Goal: Task Accomplishment & Management: Use online tool/utility

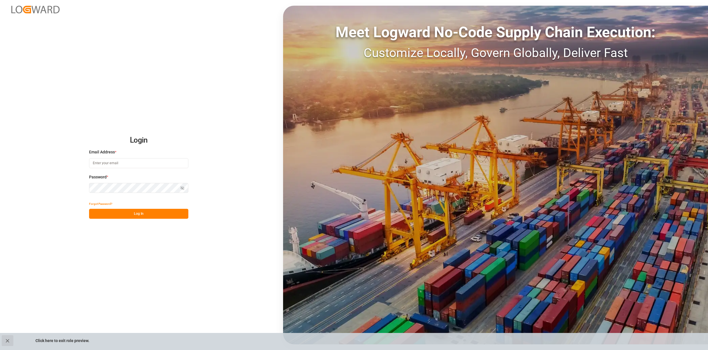
type input "[EMAIL_ADDRESS][PERSON_NAME][DOMAIN_NAME]"
click at [2, 340] on button "close role preview" at bounding box center [8, 340] width 12 height 11
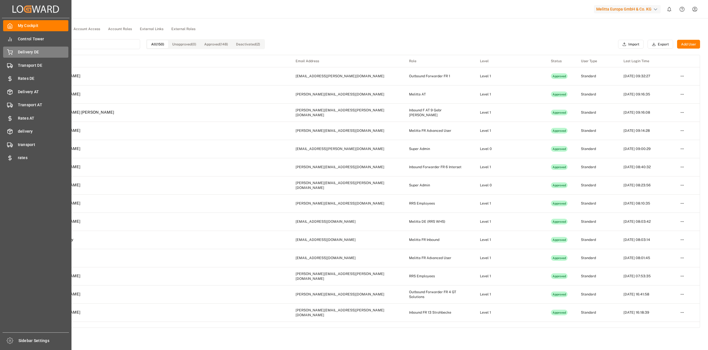
click at [16, 52] on div "Delivery DE Delivery DE" at bounding box center [35, 52] width 65 height 11
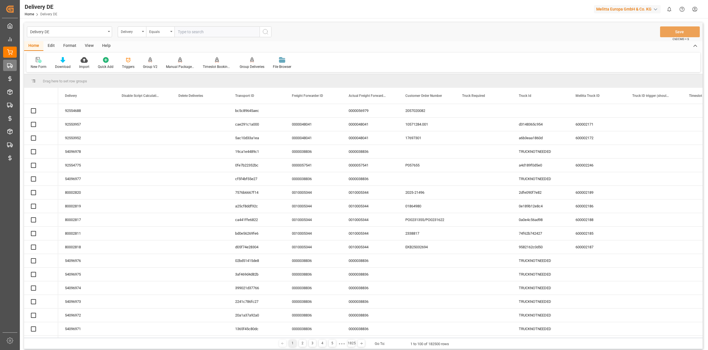
click at [15, 65] on div "Transport DE Transport DE" at bounding box center [10, 65] width 14 height 11
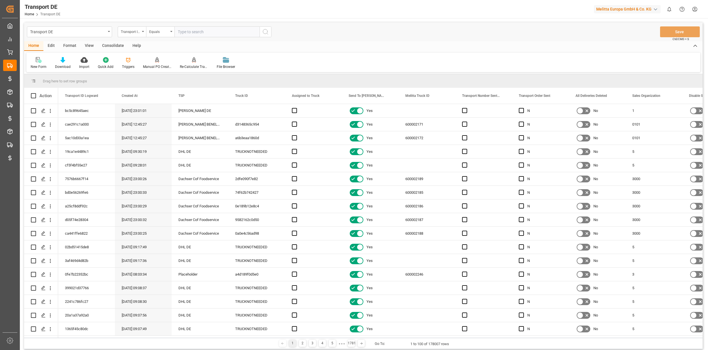
click at [126, 32] on div "Transport ID Logward" at bounding box center [130, 31] width 19 height 7
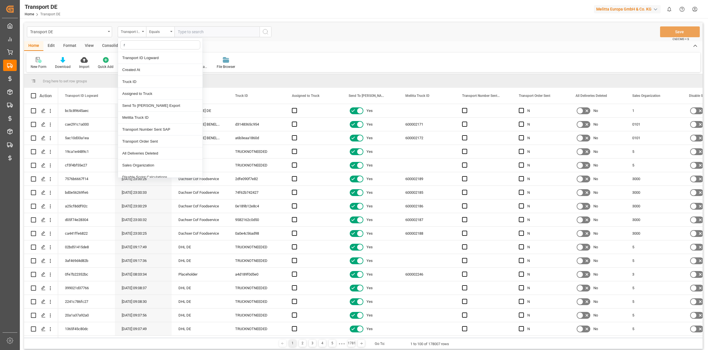
type input "re"
click at [84, 31] on div "Transport DE" at bounding box center [68, 31] width 76 height 7
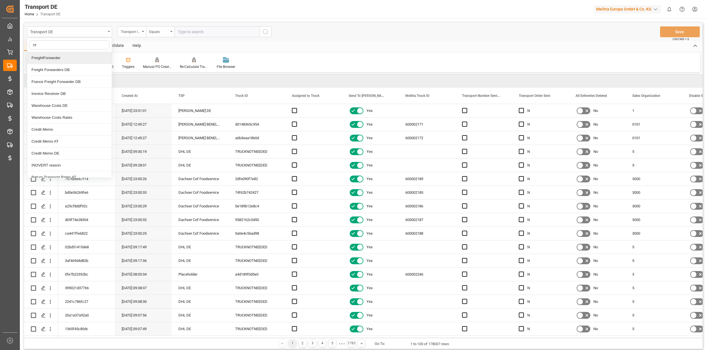
type input "r"
type input "tr"
click at [72, 91] on div "Truck Bundling DE" at bounding box center [69, 94] width 85 height 12
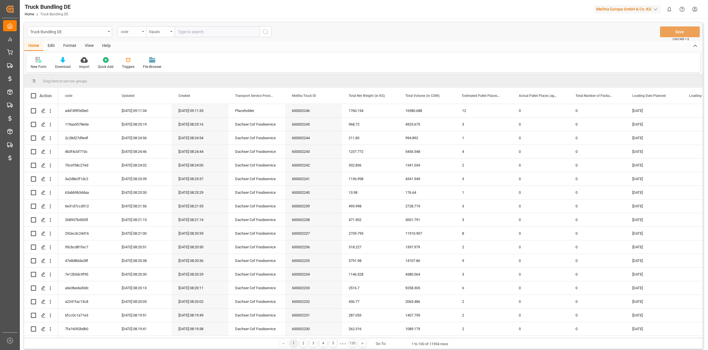
click at [141, 32] on div "code" at bounding box center [132, 31] width 28 height 11
type input "f"
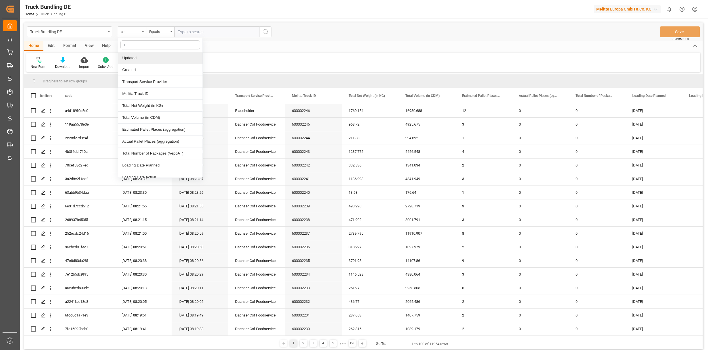
type input "ts"
click at [149, 54] on div "Transport Service Provider" at bounding box center [160, 58] width 85 height 12
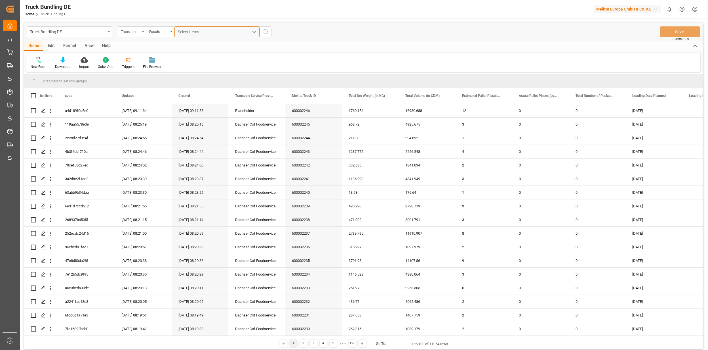
click at [195, 31] on span "Select Items" at bounding box center [190, 32] width 24 height 5
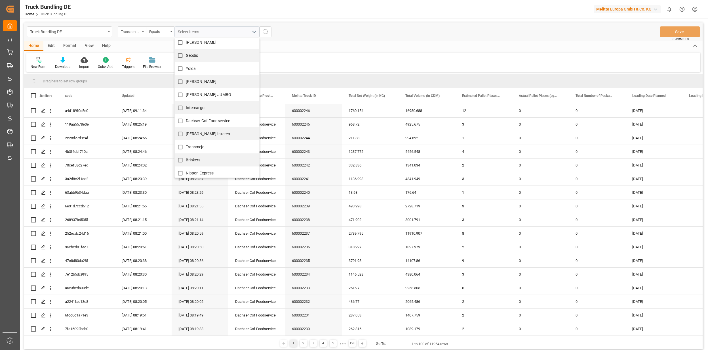
scroll to position [513, 0]
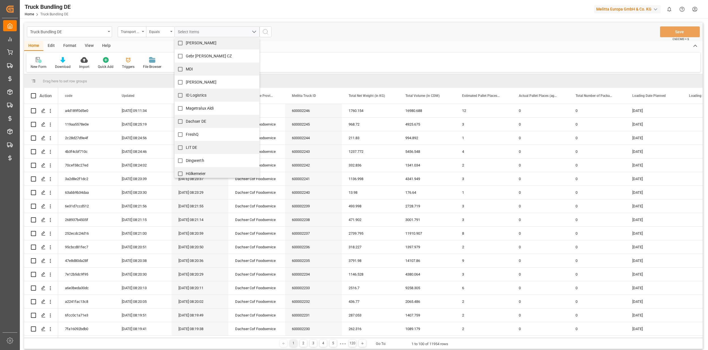
click at [182, 170] on input "Hölkemeier" at bounding box center [180, 173] width 11 height 11
checkbox input "true"
click at [307, 52] on div "New Form Download Import Quick Add Triggers File Browser" at bounding box center [363, 62] width 674 height 20
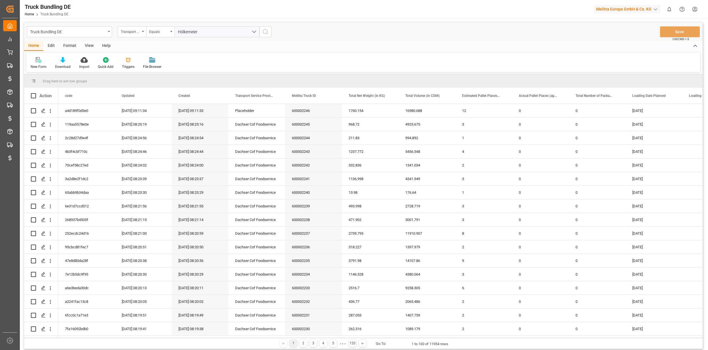
click at [265, 27] on button "search button" at bounding box center [266, 31] width 12 height 11
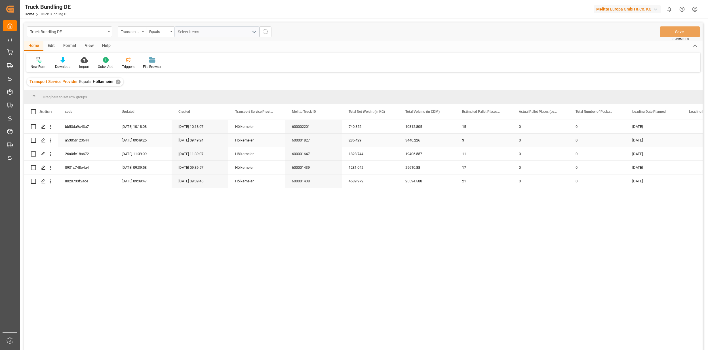
click at [310, 126] on div "600002201" at bounding box center [313, 126] width 57 height 13
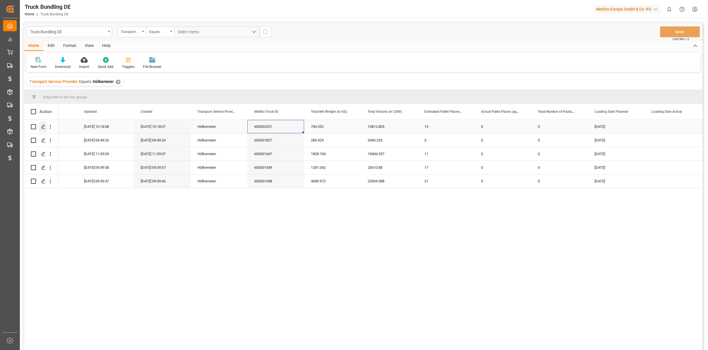
click at [44, 127] on icon "Press SPACE to select this row." at bounding box center [43, 126] width 5 height 5
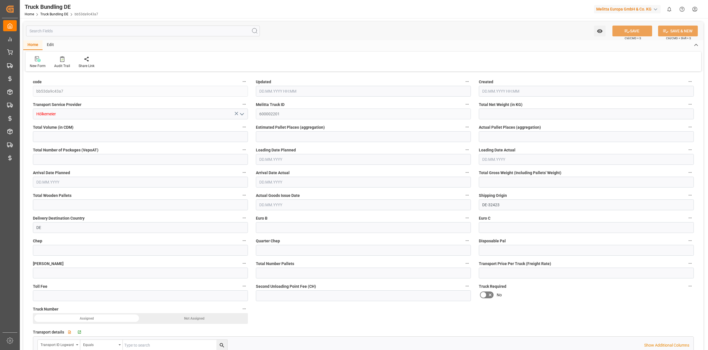
type input "740.352"
type input "10812.805"
type input "15"
type input "0"
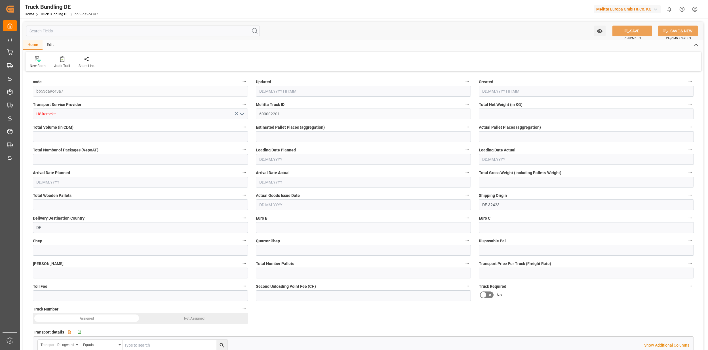
type input "1354.478"
type input "16"
type input "0"
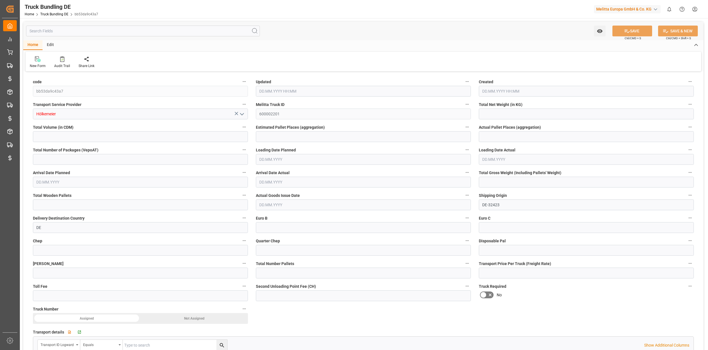
type input "0"
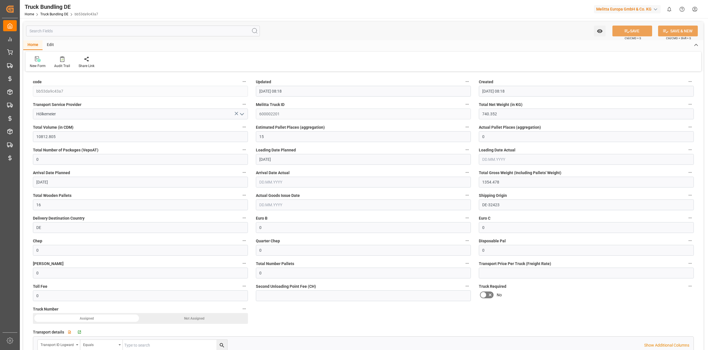
type input "[DATE] 08:18"
type input "[DATE]"
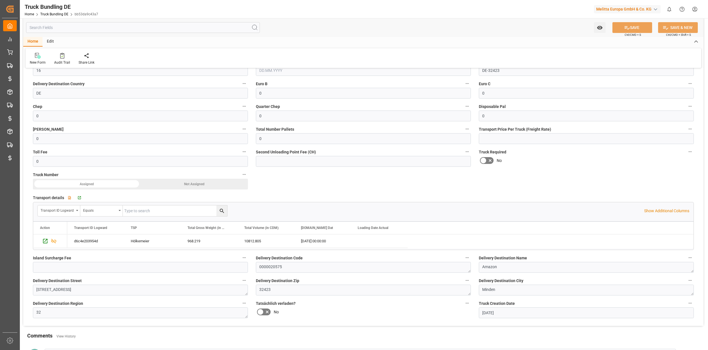
scroll to position [151, 0]
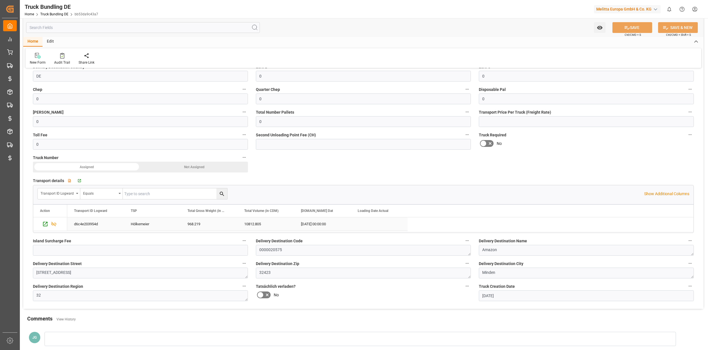
click at [93, 226] on div "d6c4e203954d" at bounding box center [95, 223] width 57 height 13
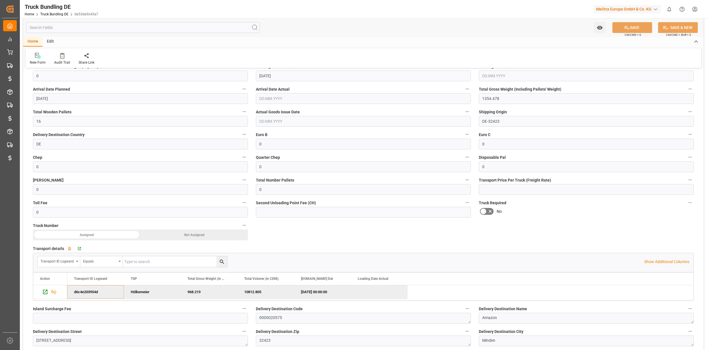
scroll to position [0, 0]
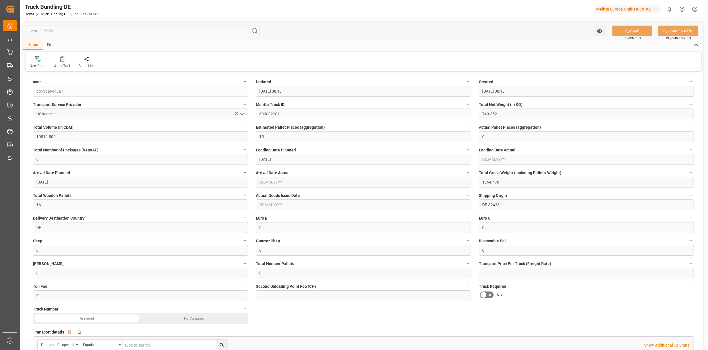
click at [255, 117] on div "Melitta Truck ID 600002201" at bounding box center [363, 109] width 223 height 23
click at [84, 28] on input "text" at bounding box center [143, 31] width 234 height 11
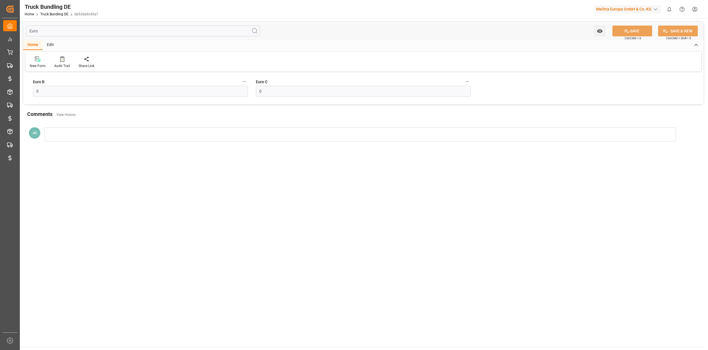
drag, startPoint x: 45, startPoint y: 32, endPoint x: 25, endPoint y: 31, distance: 19.6
click at [25, 31] on div "Euro Watch Option SAVE Ctrl/CMD + S SAVE & NEW Ctrl/CMD + Shift + S" at bounding box center [363, 31] width 680 height 19
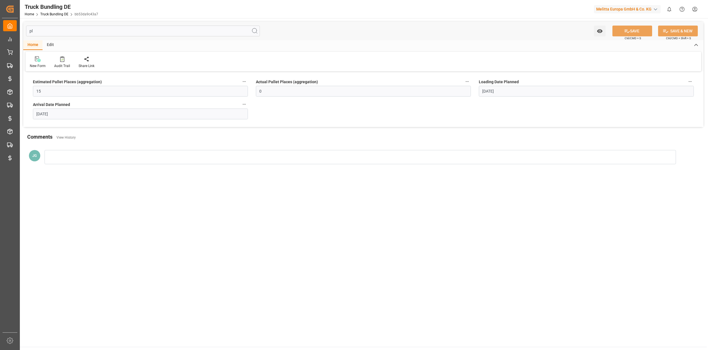
drag, startPoint x: 35, startPoint y: 31, endPoint x: 21, endPoint y: 32, distance: 14.5
click at [23, 32] on div "pl Watch Option SAVE Ctrl/CMD + S SAVE & NEW Ctrl/CMD + Shift + S" at bounding box center [363, 31] width 680 height 19
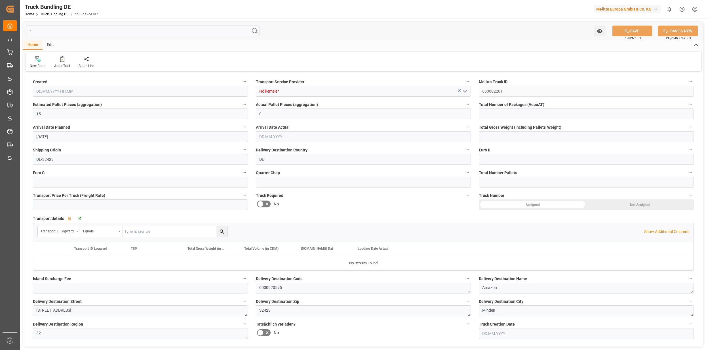
type input "re"
type input "[DATE] 08:18"
type input "[DATE]"
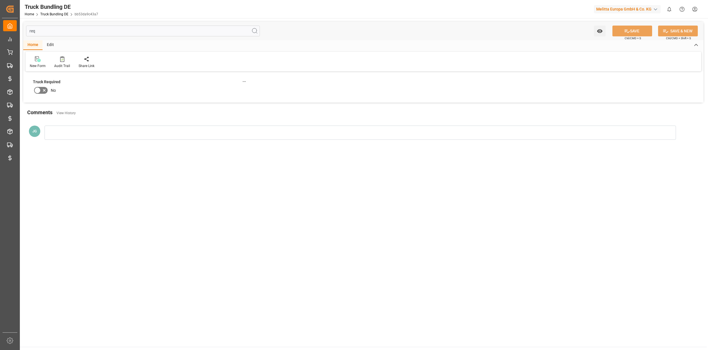
type input "re"
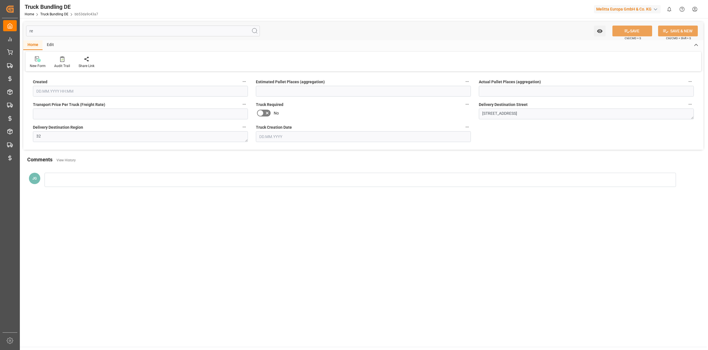
type input "15"
type input "0"
type input "[DATE] 08:18"
type input "[DATE]"
type input "r"
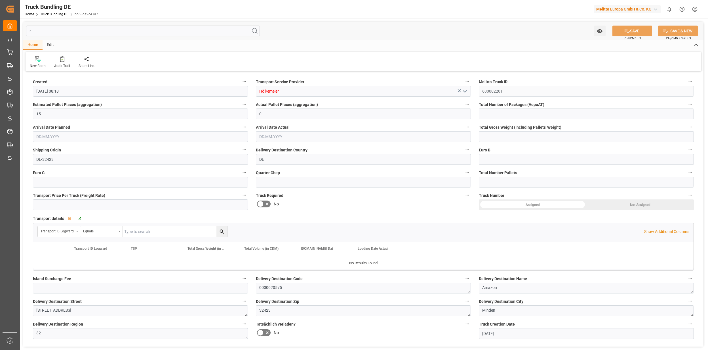
type input "0"
type input "1354.478"
type input "0"
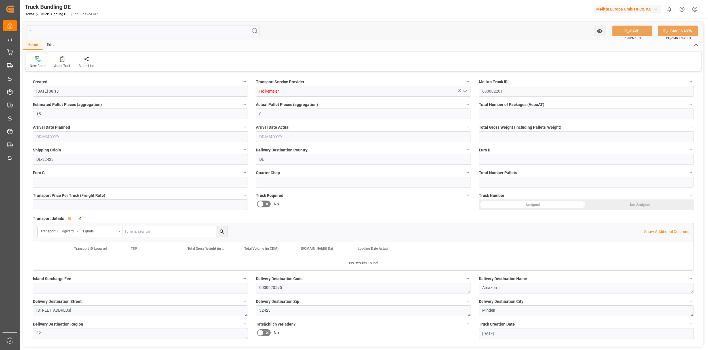
type input "0"
type input "[DATE]"
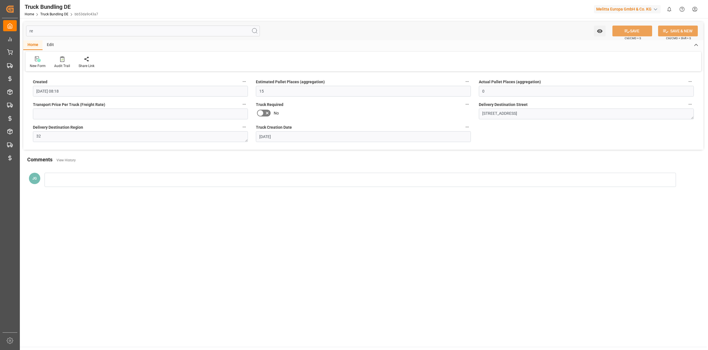
type input "r"
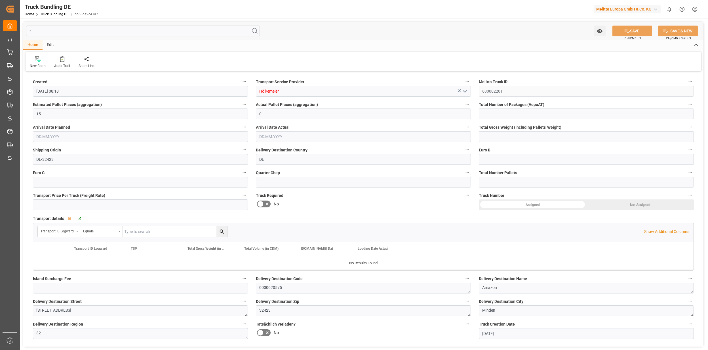
type input "0"
type input "1354.478"
type input "0"
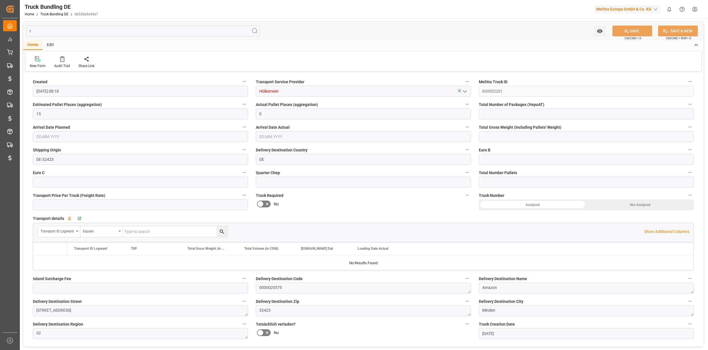
type input "0"
type input "[DATE]"
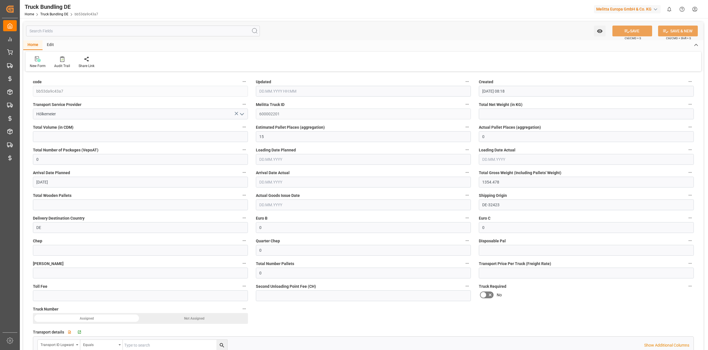
type input "740.352"
type input "10812.805"
type input "16"
type input "0"
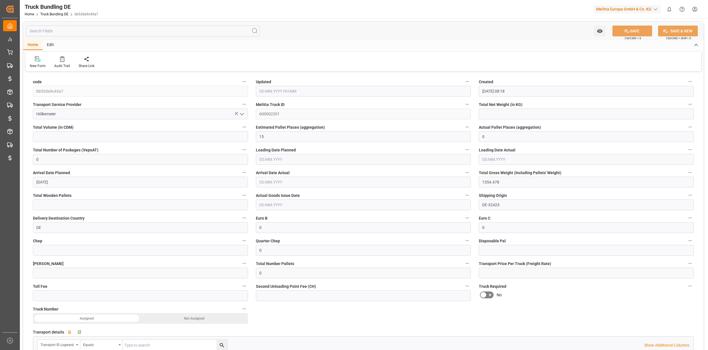
type input "0"
type input "[DATE] 08:18"
type input "[DATE]"
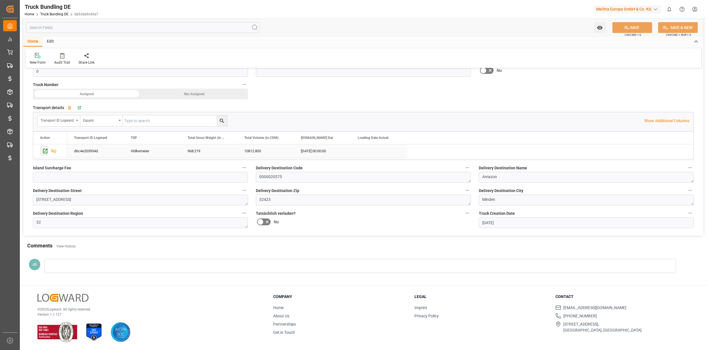
click at [45, 152] on icon "Press SPACE to select this row." at bounding box center [45, 151] width 6 height 6
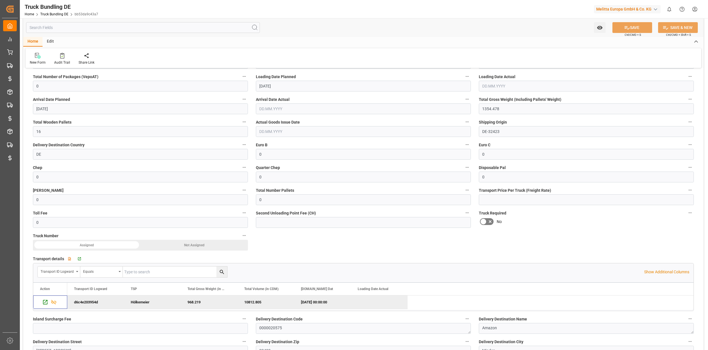
scroll to position [0, 0]
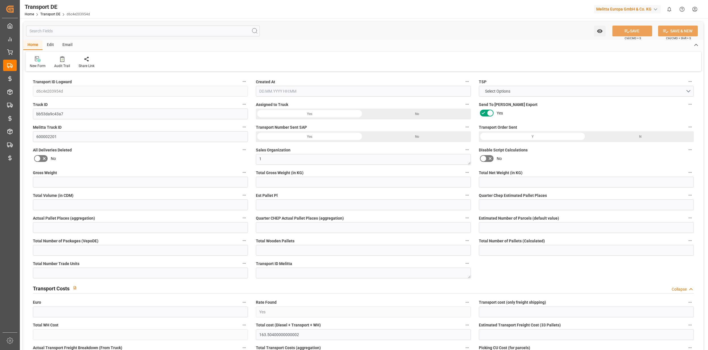
type input "1354.478"
type input "968.219"
type input "740.352"
type input "10812.805"
type input "15"
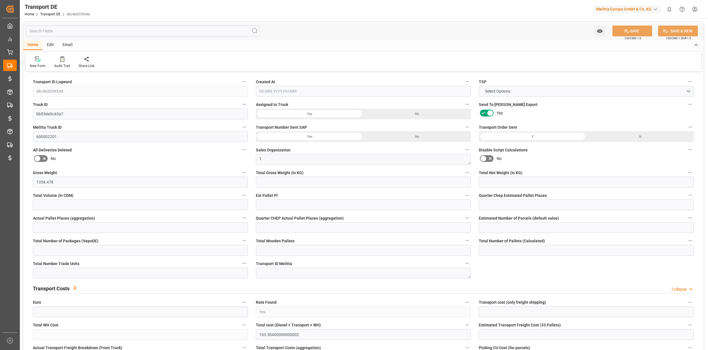
type input "0"
type input "1"
type input "0"
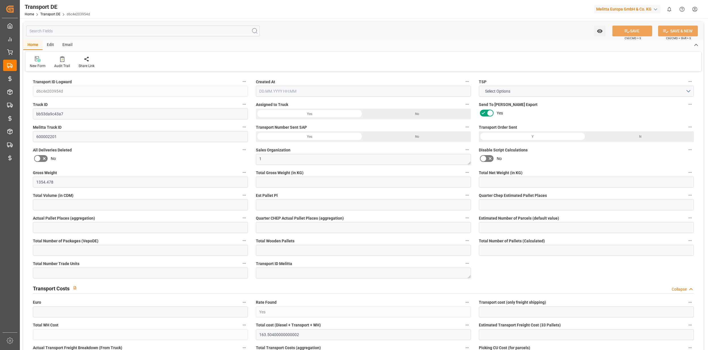
type input "16"
type input "6"
type input "72"
type input "0"
type input "80"
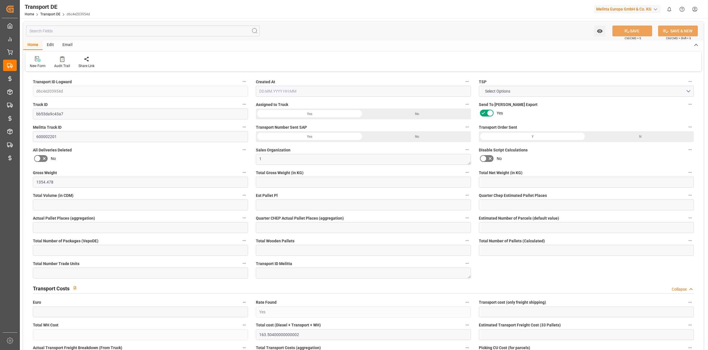
type input "83.504"
type input "80"
type input "32"
type input "0"
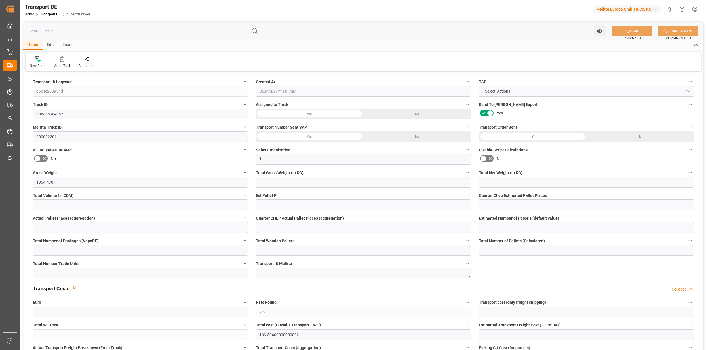
type input "0"
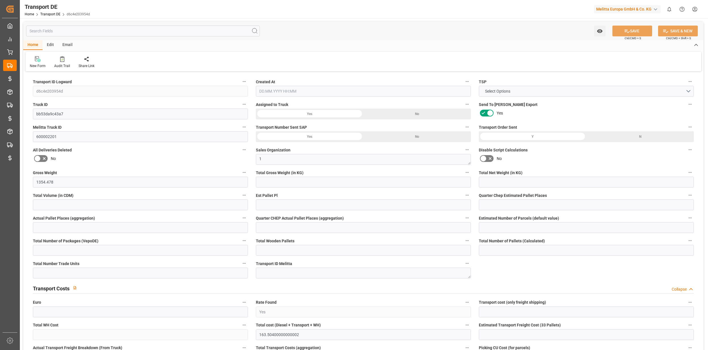
type input "0"
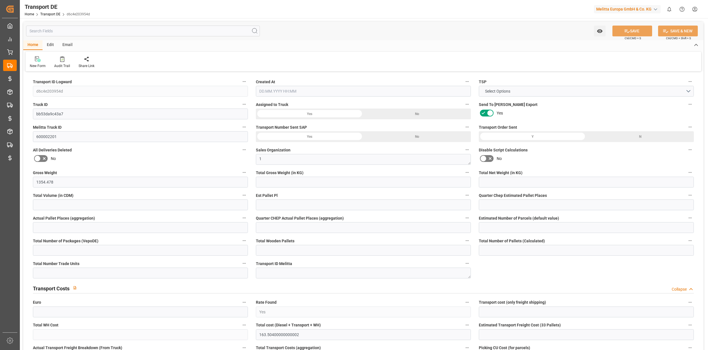
type input "968.219"
type input "4710.8598"
type input "21"
type input "35"
type input "6"
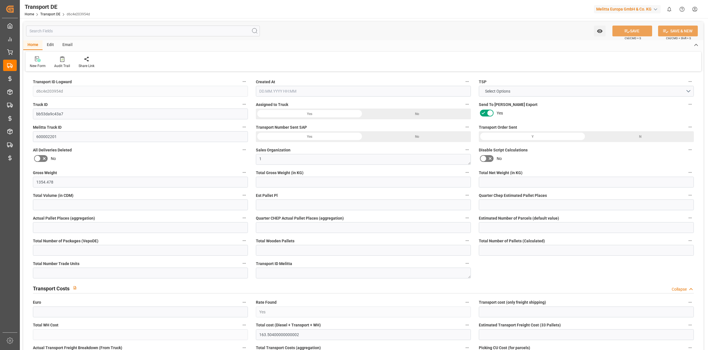
type input "0"
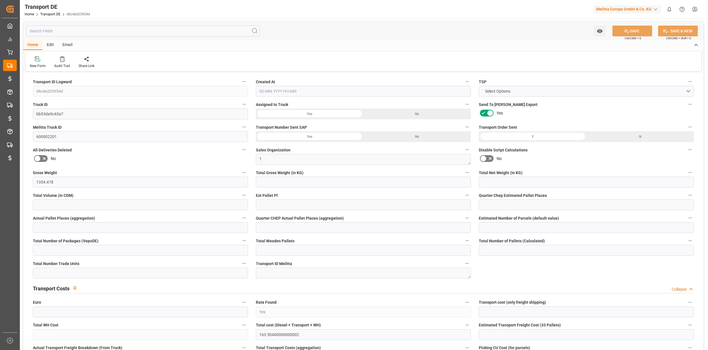
type input "1"
type input "9"
type input "1"
type input "216"
type input "163.504"
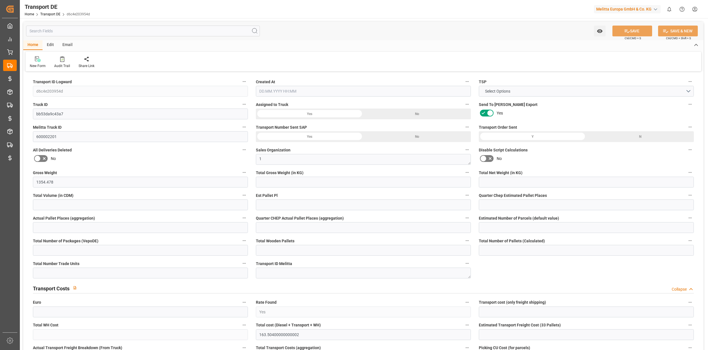
type input "80"
click at [68, 30] on input "text" at bounding box center [143, 31] width 234 height 11
type input "02.09.2025 07:38"
type input "[DATE]"
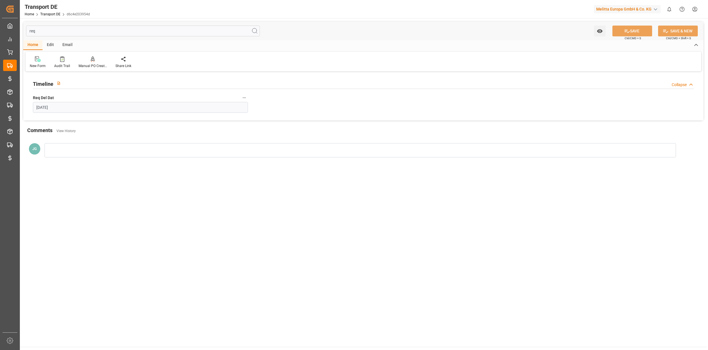
type input "req"
click at [442, 241] on main "req Watch Option SAVE Ctrl/CMD + S SAVE & NEW Ctrl/CMD + Shift + S Home Edit Em…" at bounding box center [363, 182] width 687 height 328
